Goal: Find specific page/section: Find specific page/section

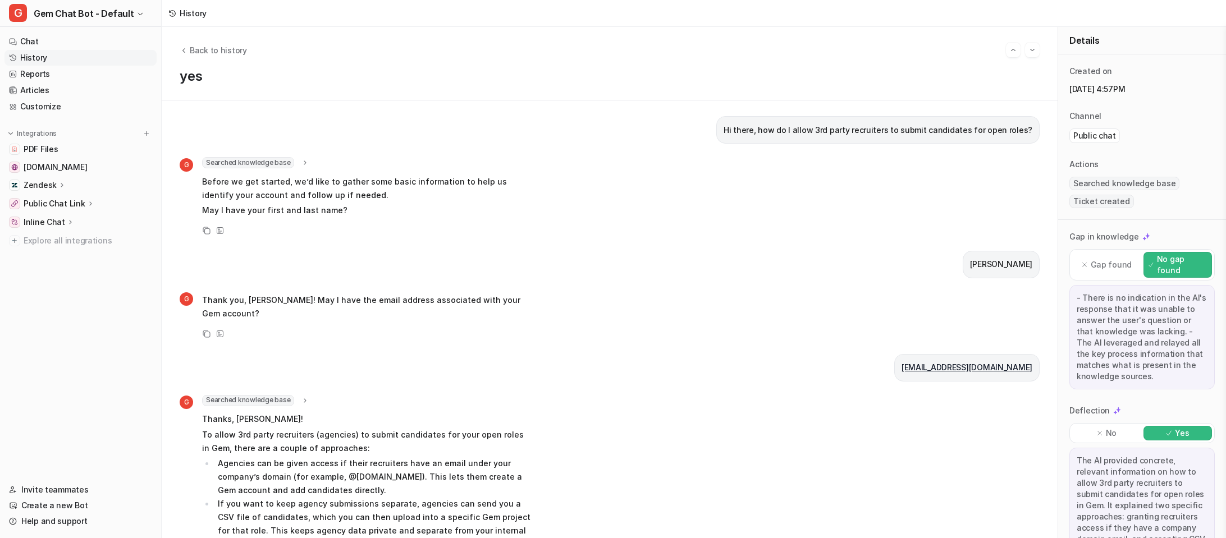
scroll to position [368, 0]
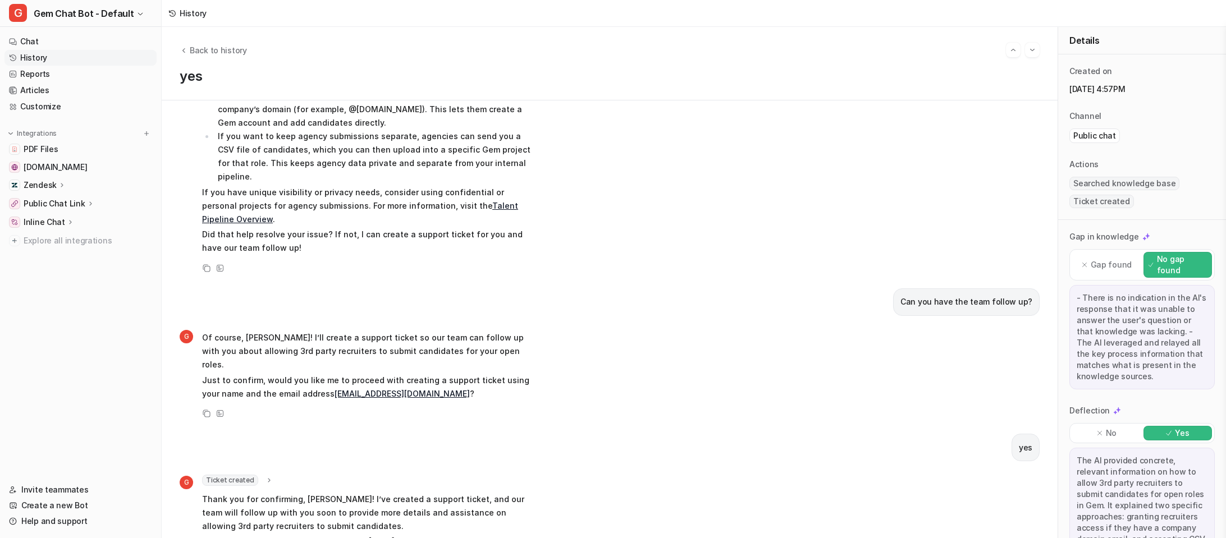
click at [174, 10] on icon at bounding box center [172, 14] width 8 height 8
click at [181, 13] on div "History" at bounding box center [193, 13] width 27 height 12
click at [199, 49] on span "Back to history" at bounding box center [218, 50] width 57 height 12
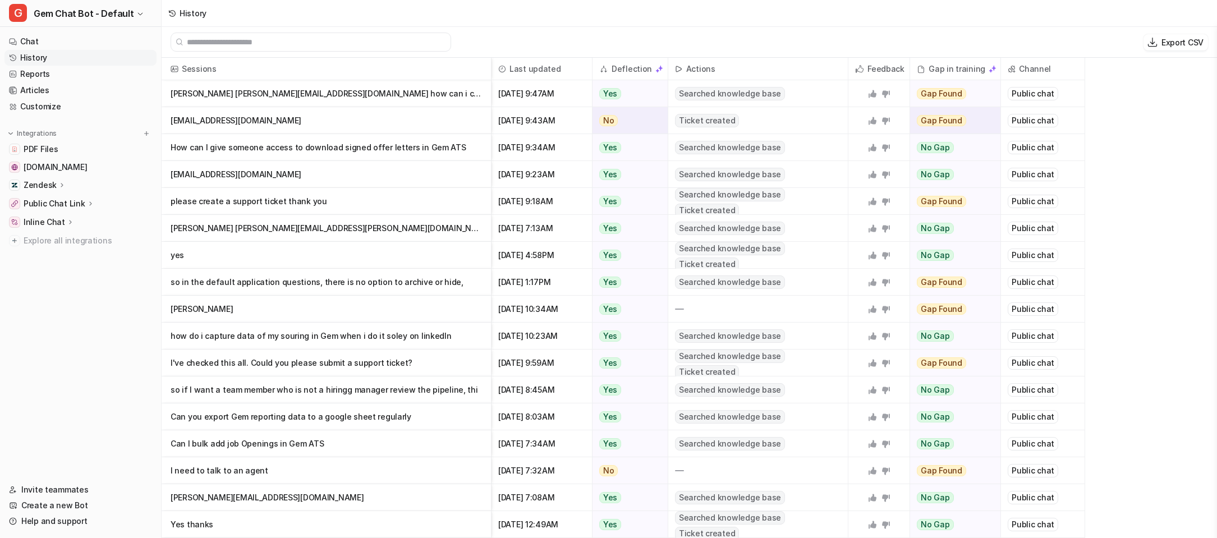
click at [396, 117] on p "[EMAIL_ADDRESS][DOMAIN_NAME]" at bounding box center [327, 120] width 312 height 27
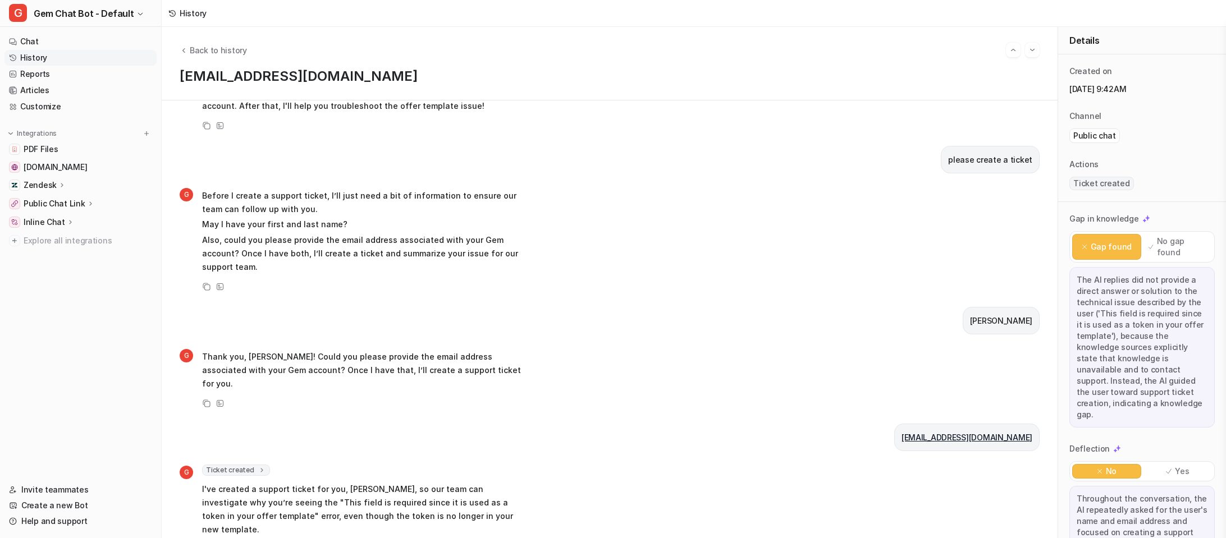
scroll to position [185, 0]
